Goal: Task Accomplishment & Management: Manage account settings

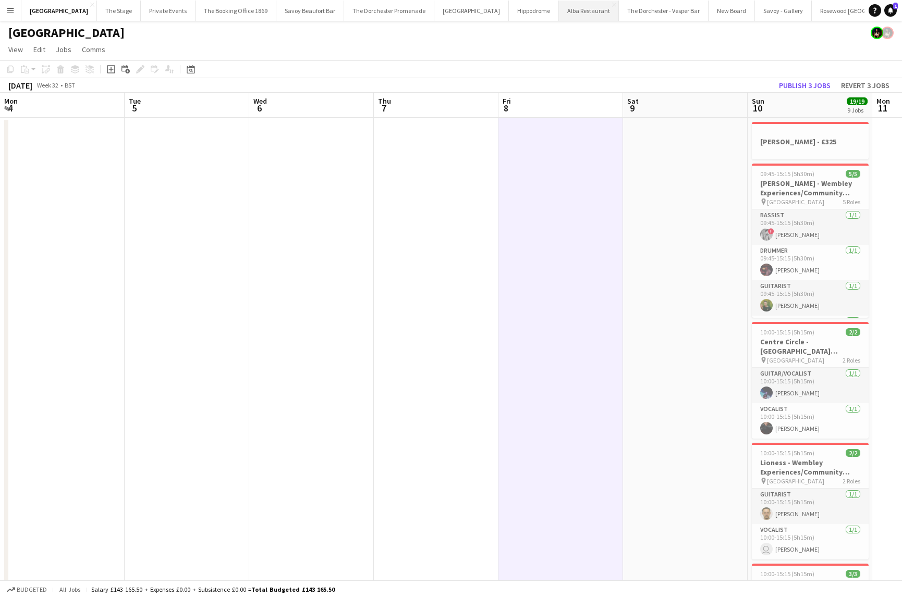
scroll to position [0, 307]
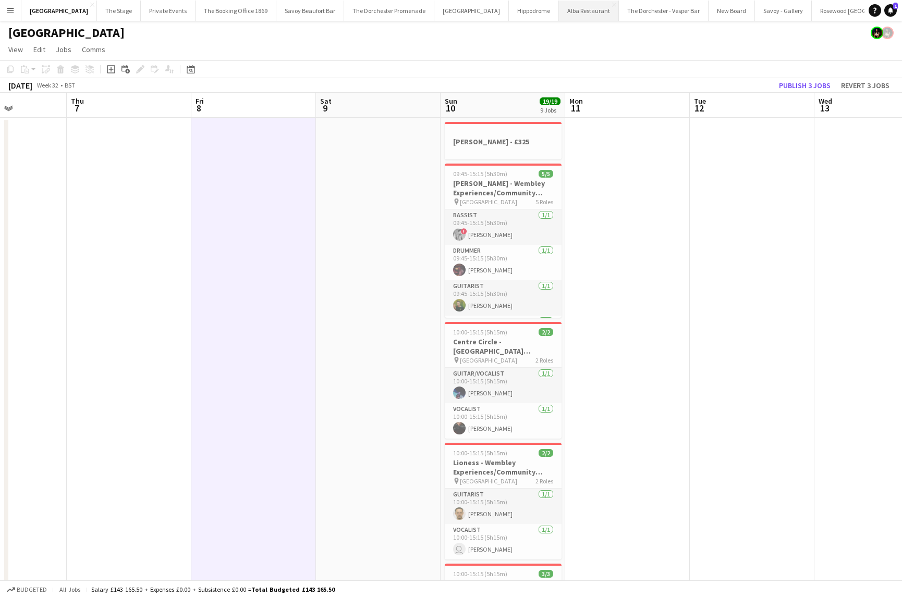
click at [559, 7] on button "Alba Restaurant Close" at bounding box center [589, 11] width 60 height 20
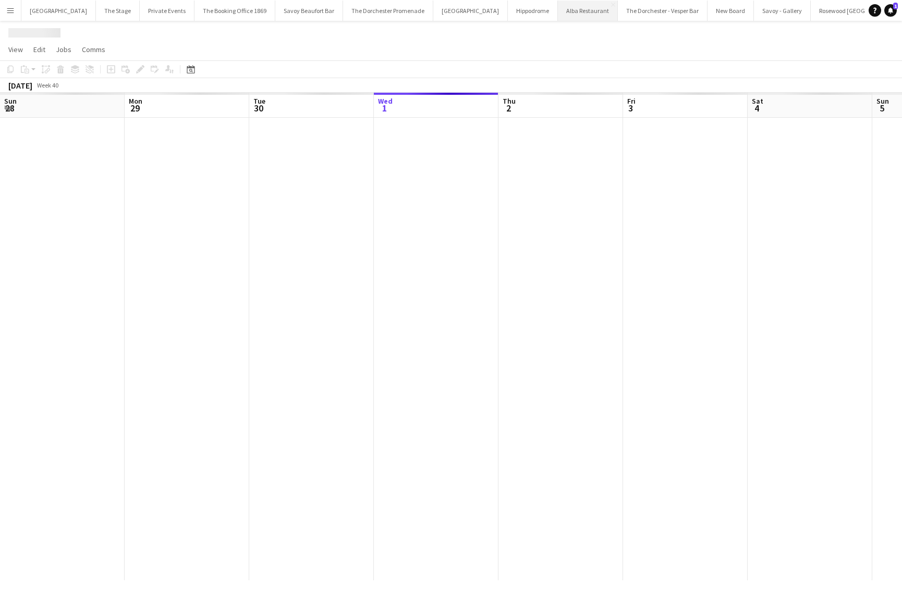
scroll to position [0, 249]
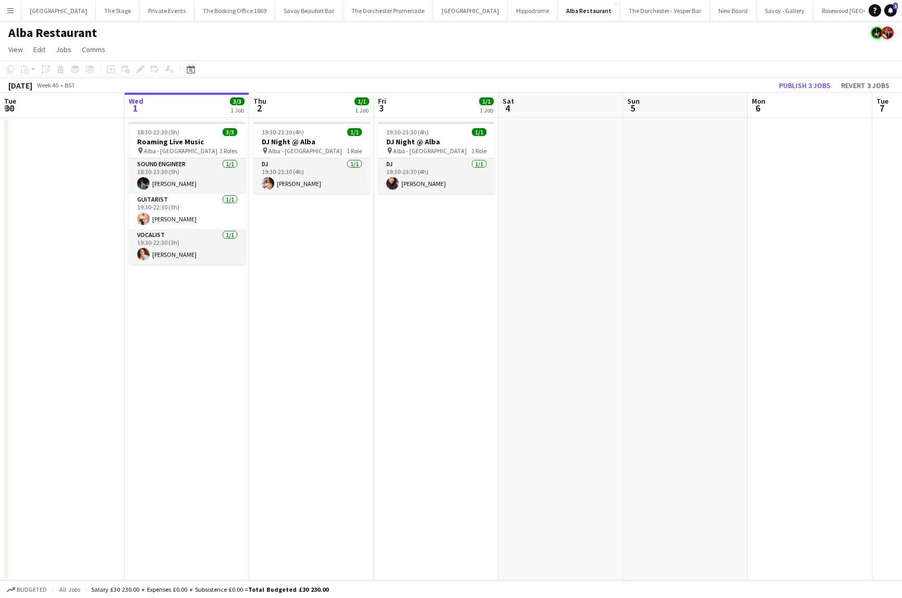
click at [256, 428] on app-date-cell "19:30-23:30 (4h) 1/1 DJ Night @ [GEOGRAPHIC_DATA] pin Alba - Knightsbridge 1 Ro…" at bounding box center [311, 349] width 125 height 463
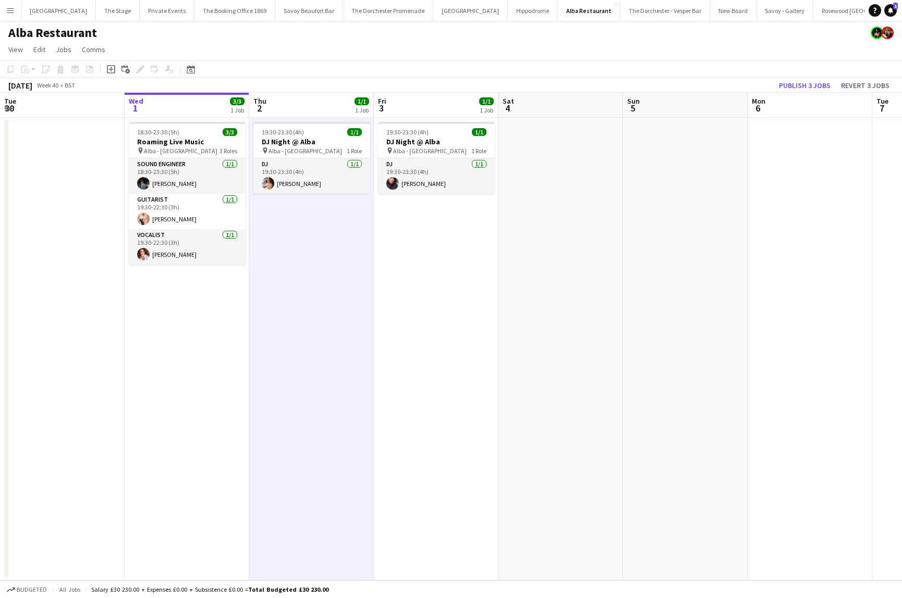
click at [14, 13] on app-icon "Menu" at bounding box center [10, 10] width 8 height 8
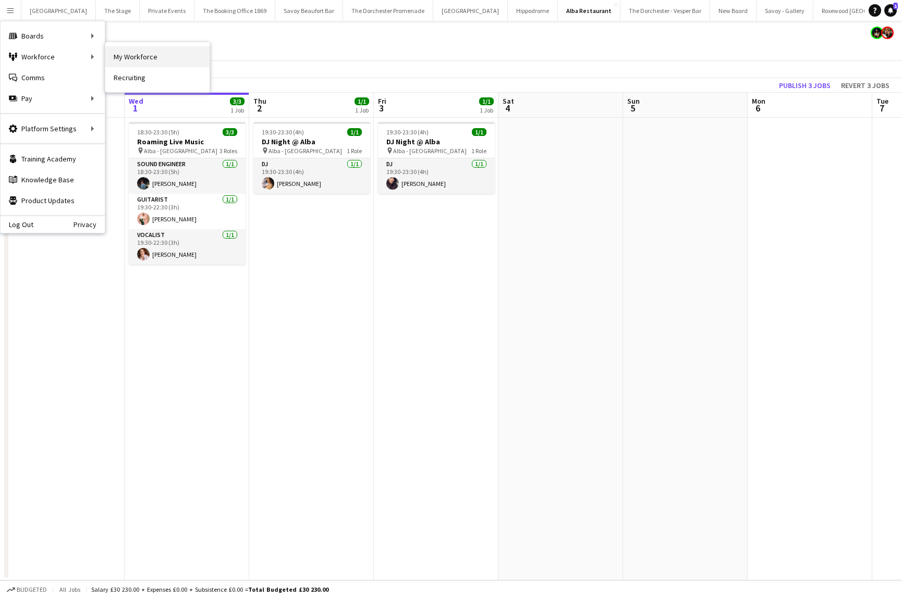
click at [145, 61] on link "My Workforce" at bounding box center [157, 56] width 104 height 21
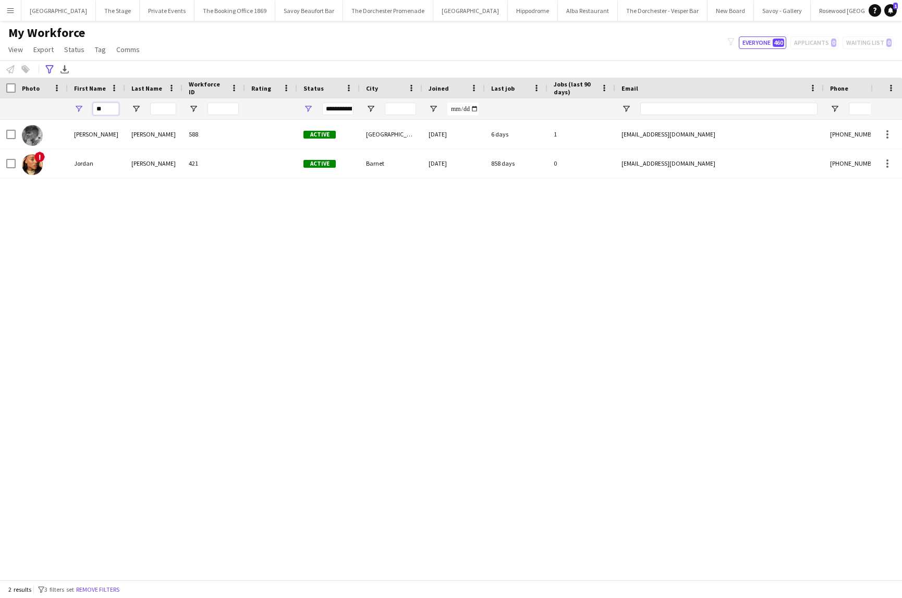
click at [100, 109] on input "**" at bounding box center [106, 109] width 26 height 13
type input "*"
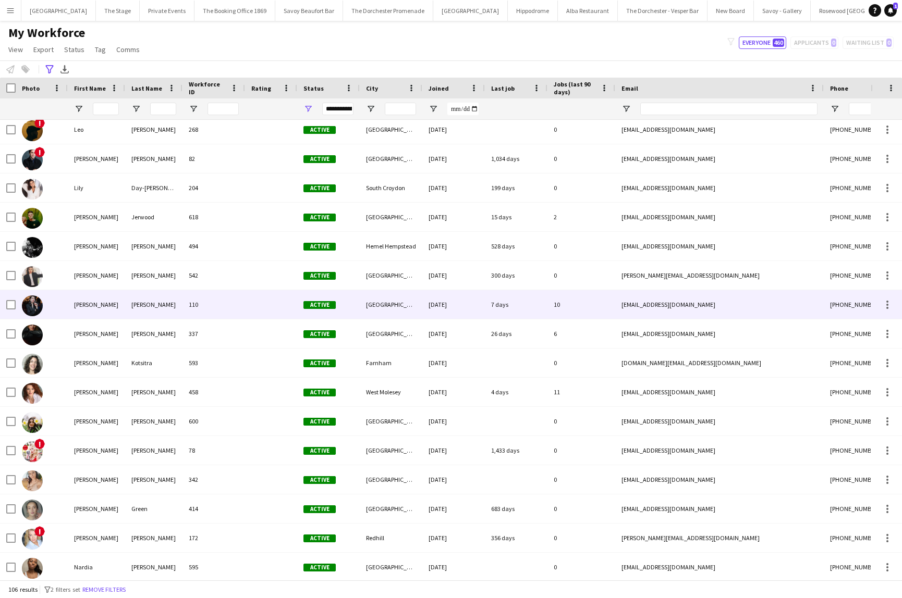
click at [130, 309] on div "[PERSON_NAME]" at bounding box center [153, 304] width 57 height 29
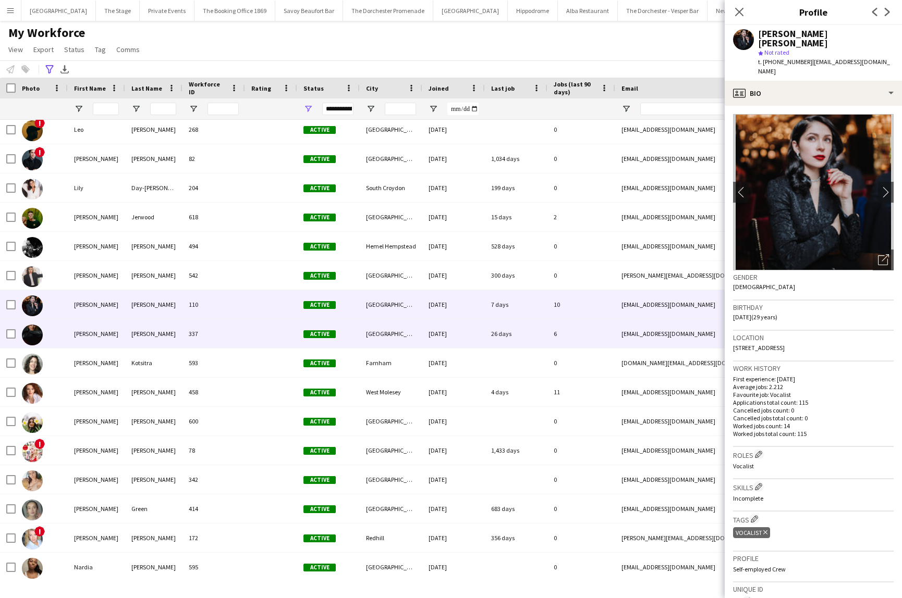
click at [124, 338] on div "[PERSON_NAME]" at bounding box center [96, 334] width 57 height 29
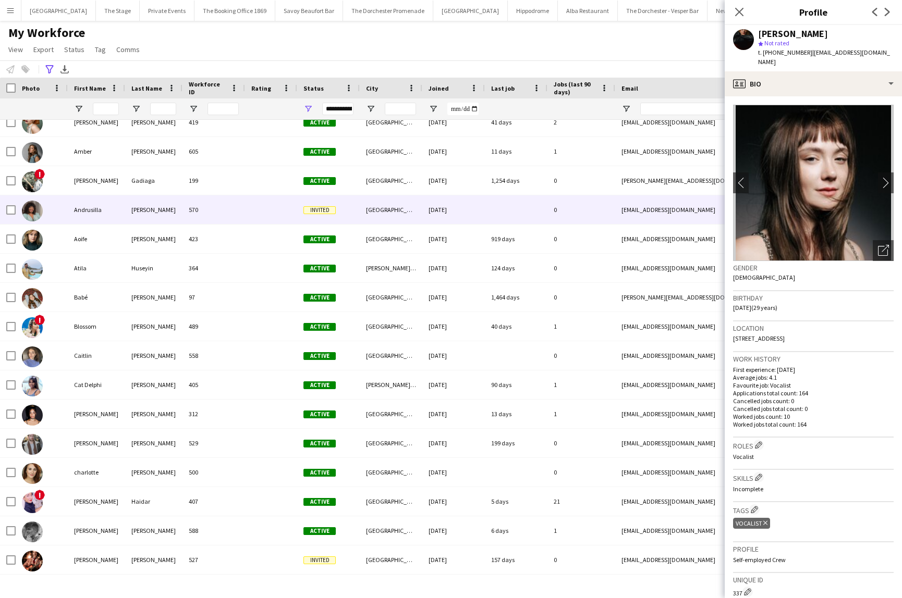
click at [166, 213] on div "[PERSON_NAME]" at bounding box center [153, 210] width 57 height 29
